Goal: Transaction & Acquisition: Purchase product/service

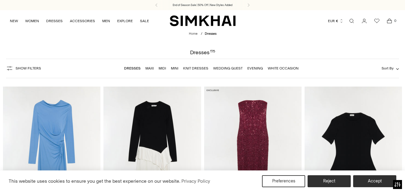
click at [291, 66] on link "White Occasion" at bounding box center [282, 68] width 31 height 4
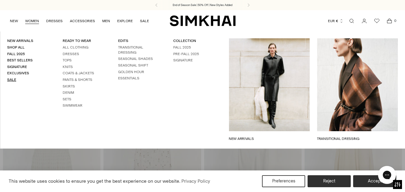
click at [10, 81] on link "Sale" at bounding box center [11, 80] width 9 height 4
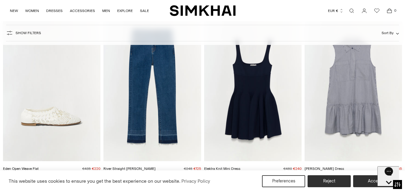
scroll to position [1680, 0]
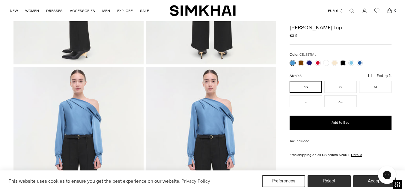
scroll to position [357, 0]
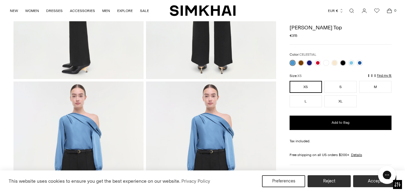
click at [317, 63] on div "Color: CELESTIAL Color: CELESTIAL ********* XS" at bounding box center [340, 79] width 102 height 55
click at [338, 184] on button "Reject" at bounding box center [329, 181] width 46 height 13
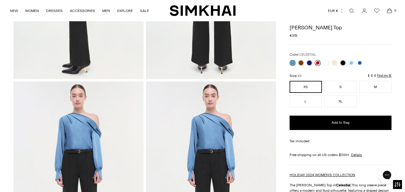
click at [316, 63] on link at bounding box center [317, 63] width 6 height 6
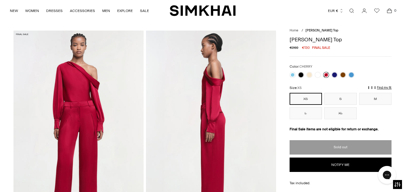
scroll to position [7, 0]
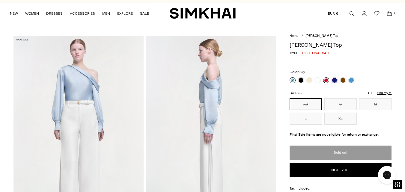
click at [292, 79] on link at bounding box center [292, 80] width 6 height 6
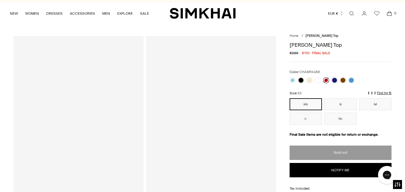
click at [308, 81] on link at bounding box center [309, 80] width 6 height 6
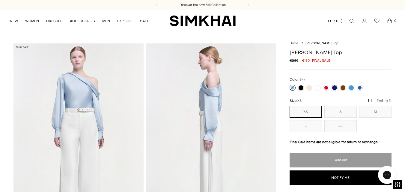
click at [302, 109] on button "XS" at bounding box center [305, 112] width 32 height 12
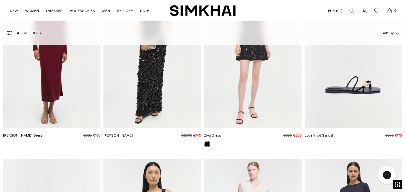
scroll to position [17483, 0]
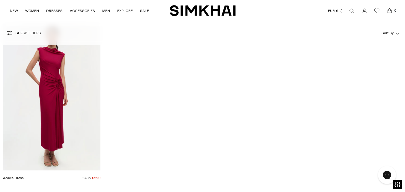
drag, startPoint x: 408, startPoint y: 189, endPoint x: 5, endPoint y: 17, distance: 437.1
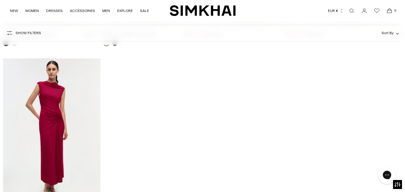
scroll to position [19589, 0]
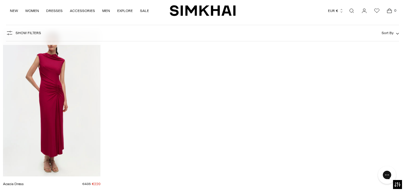
click at [0, 0] on img "Acacia Dress" at bounding box center [0, 0] width 0 height 0
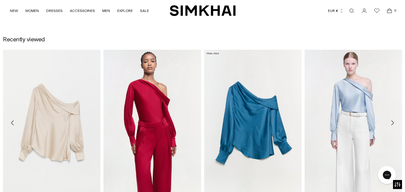
scroll to position [596, 0]
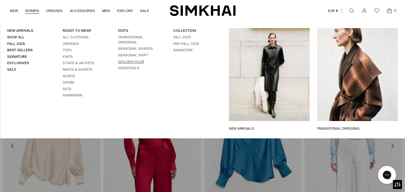
click at [128, 60] on link "GOLDEN HOUR" at bounding box center [131, 62] width 26 height 4
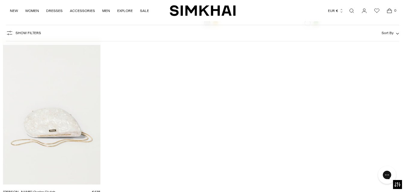
scroll to position [5212, 0]
